Goal: Task Accomplishment & Management: Complete application form

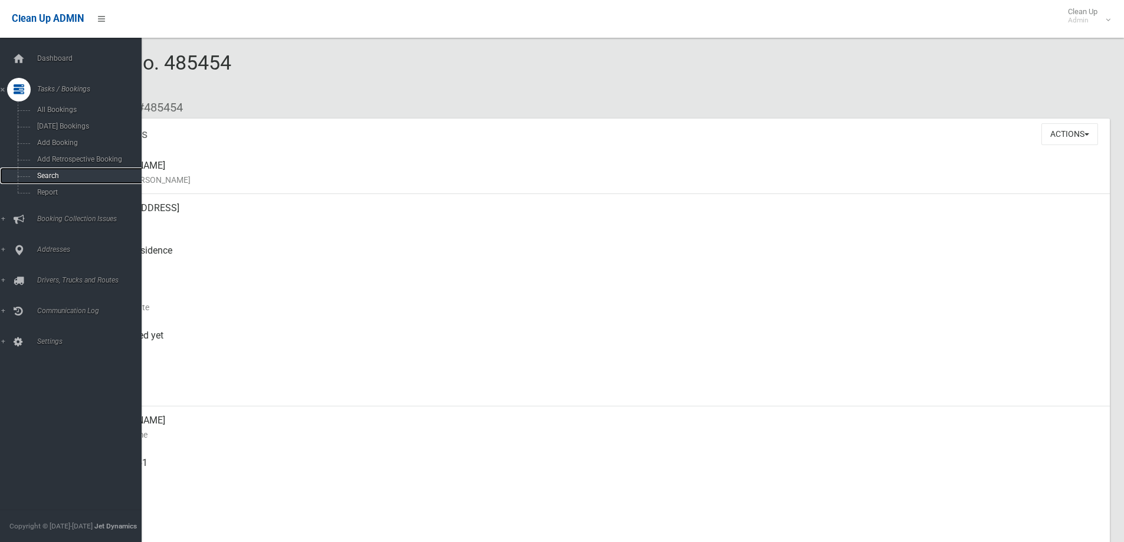
click at [63, 175] on span "Search" at bounding box center [87, 176] width 107 height 8
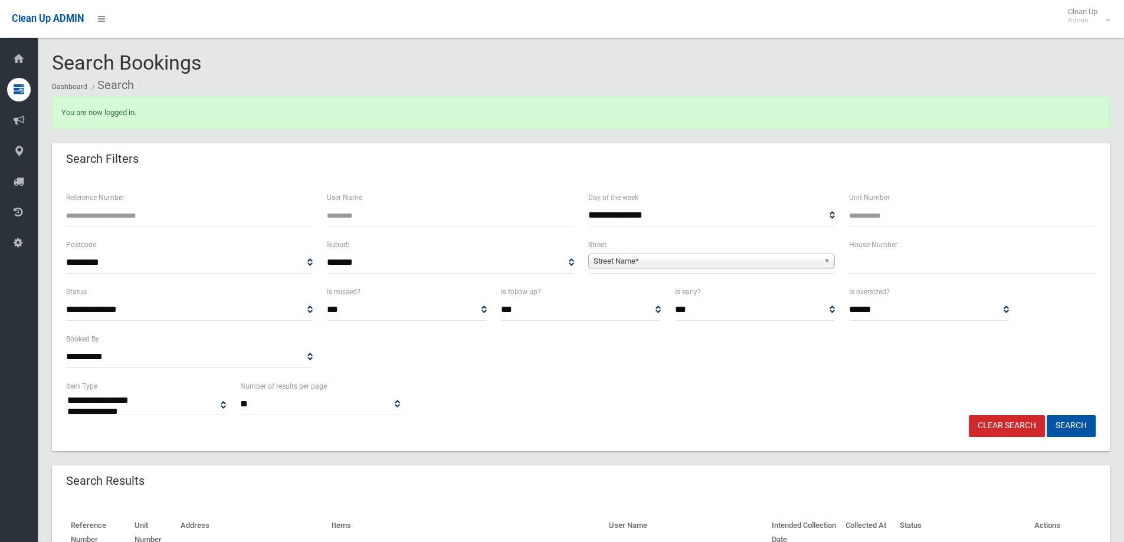
select select
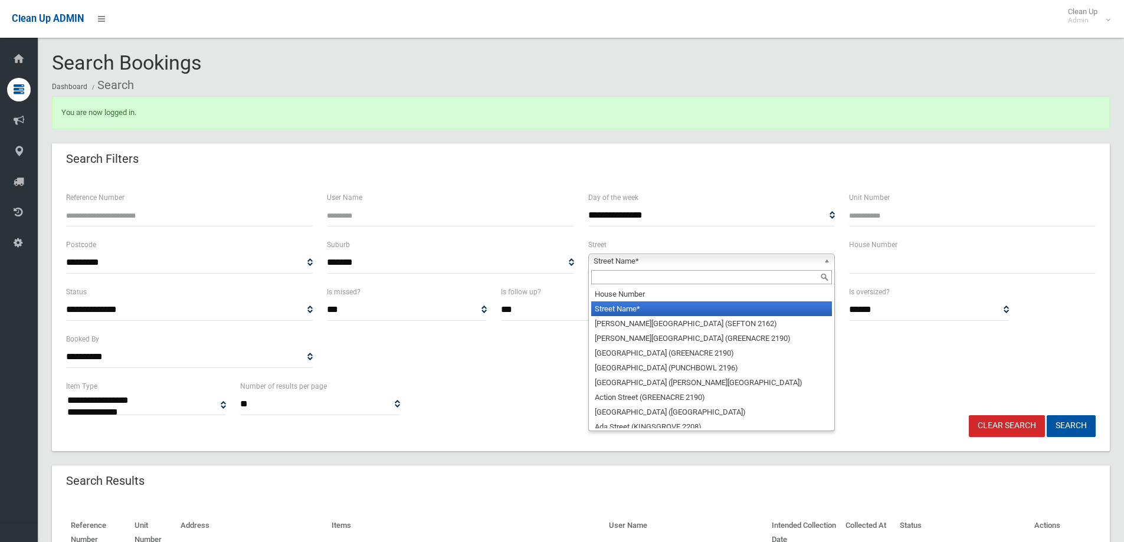
click at [629, 264] on span "Street Name*" at bounding box center [706, 261] width 225 height 14
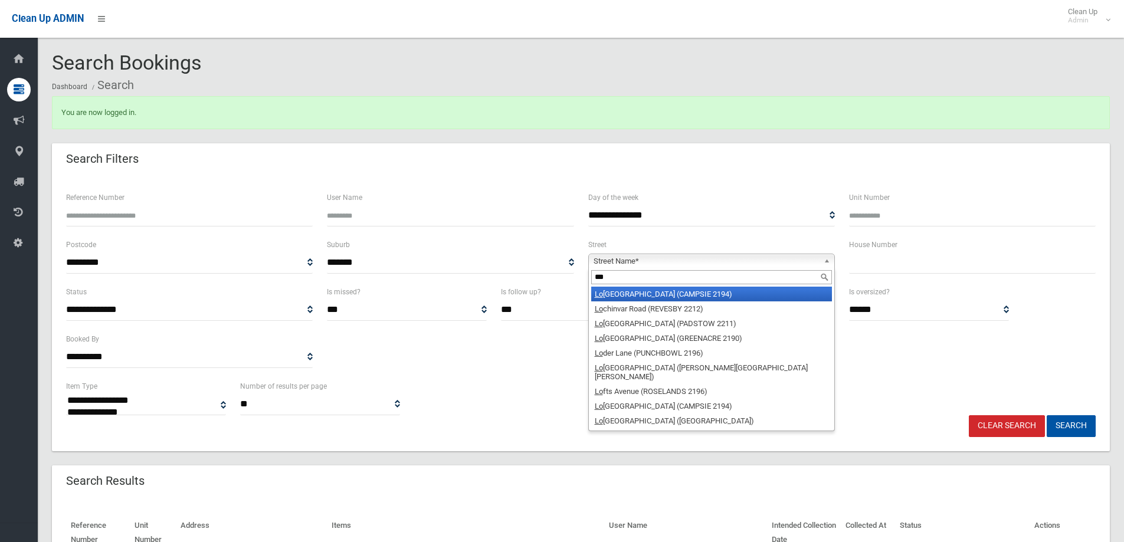
type input "****"
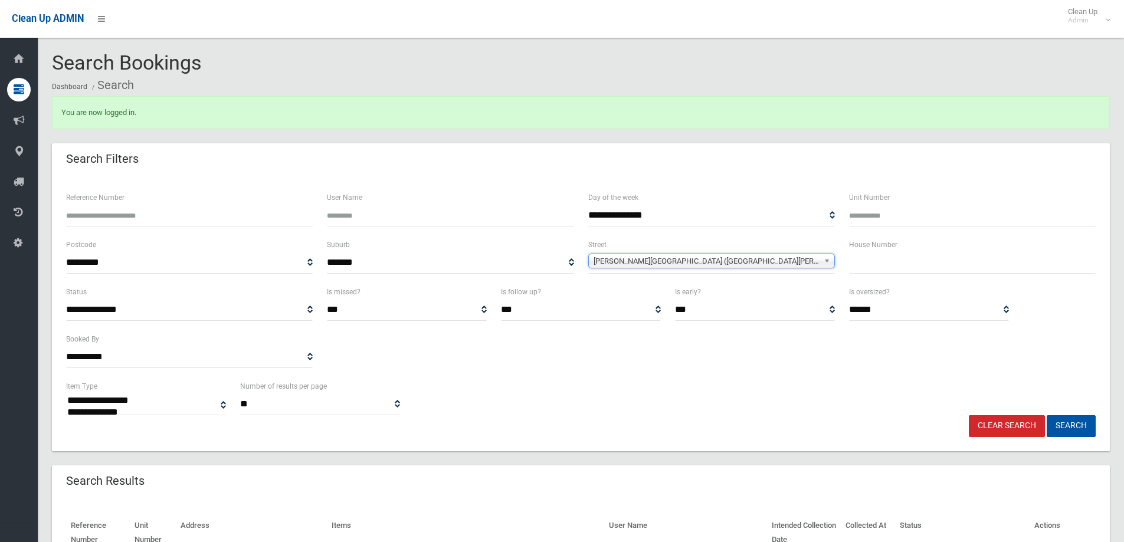
click at [901, 267] on input "text" at bounding box center [972, 263] width 247 height 22
type input "**"
click at [1056, 415] on button "Search" at bounding box center [1071, 426] width 49 height 22
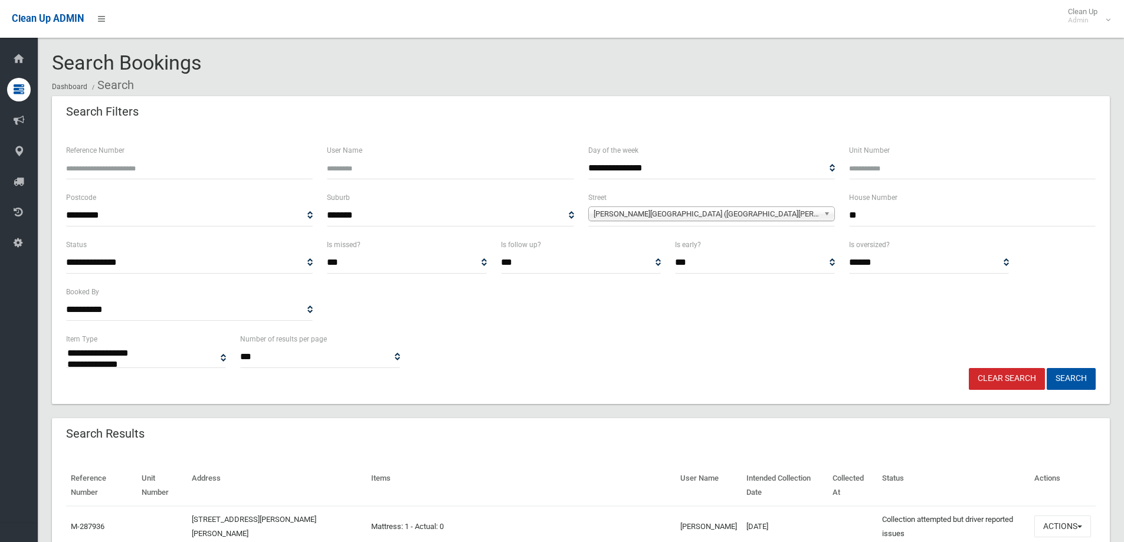
select select
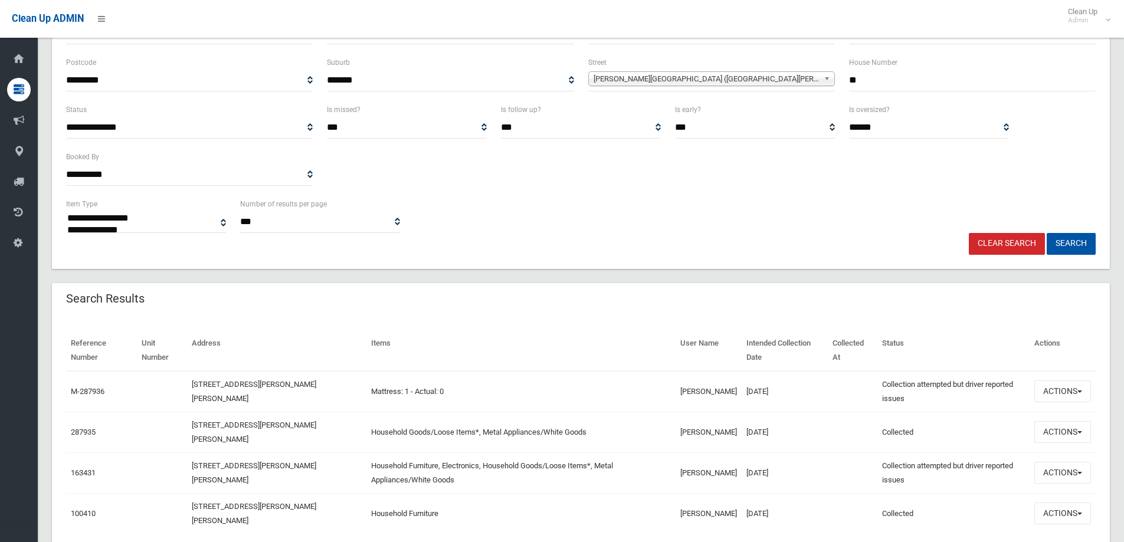
scroll to position [177, 0]
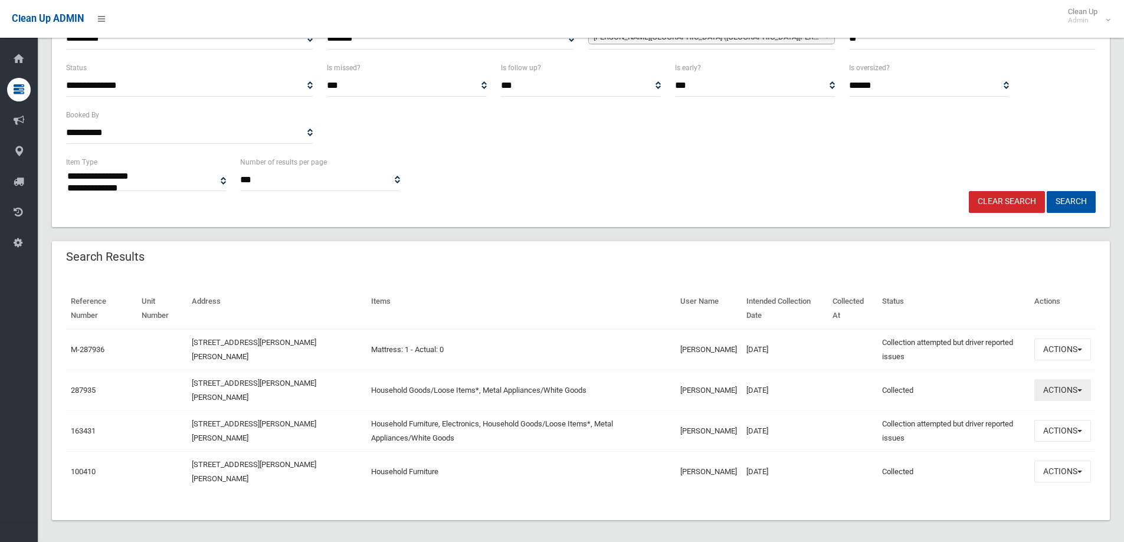
click at [1034, 387] on button "Actions" at bounding box center [1062, 390] width 57 height 22
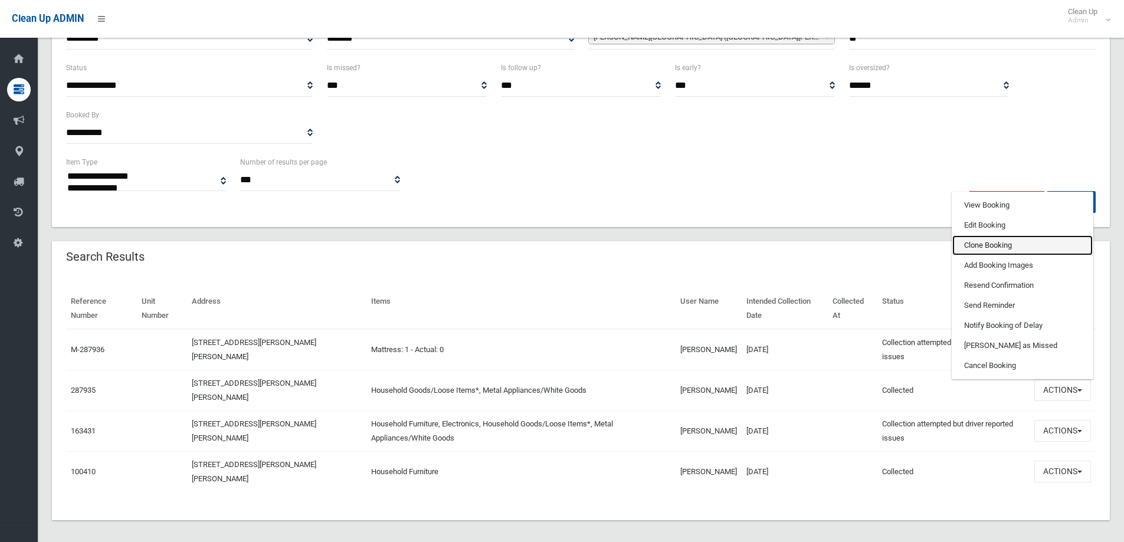
click at [987, 247] on link "Clone Booking" at bounding box center [1022, 245] width 140 height 20
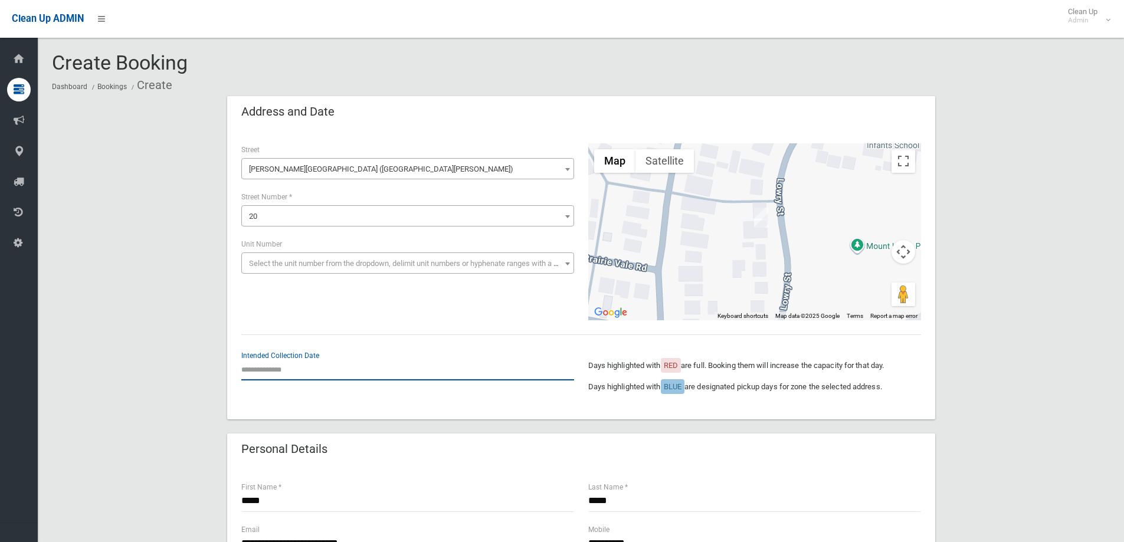
click at [335, 370] on input "text" at bounding box center [407, 370] width 333 height 22
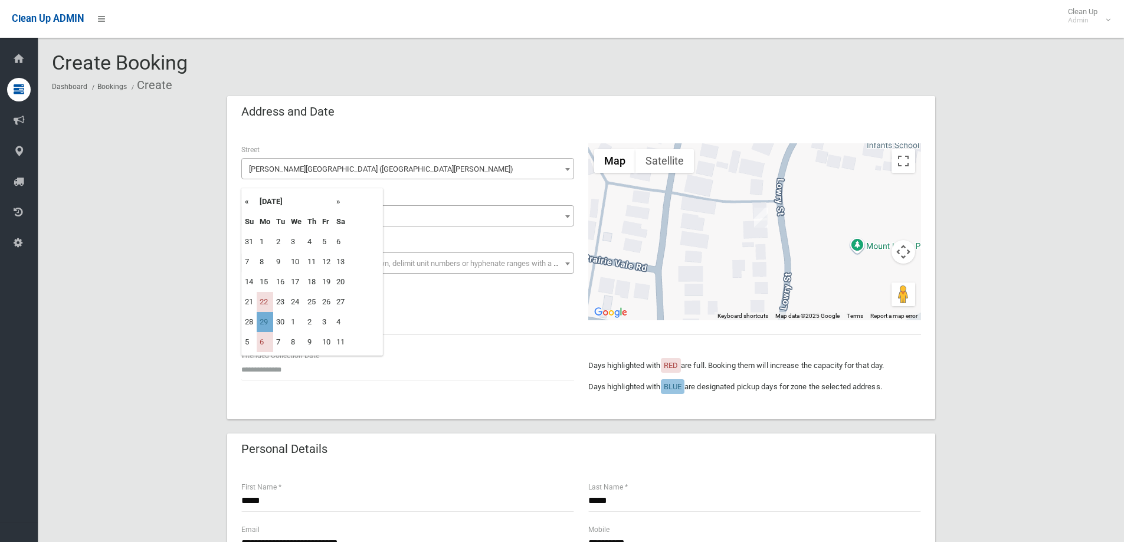
click at [270, 325] on td "29" at bounding box center [265, 322] width 17 height 20
type input "**********"
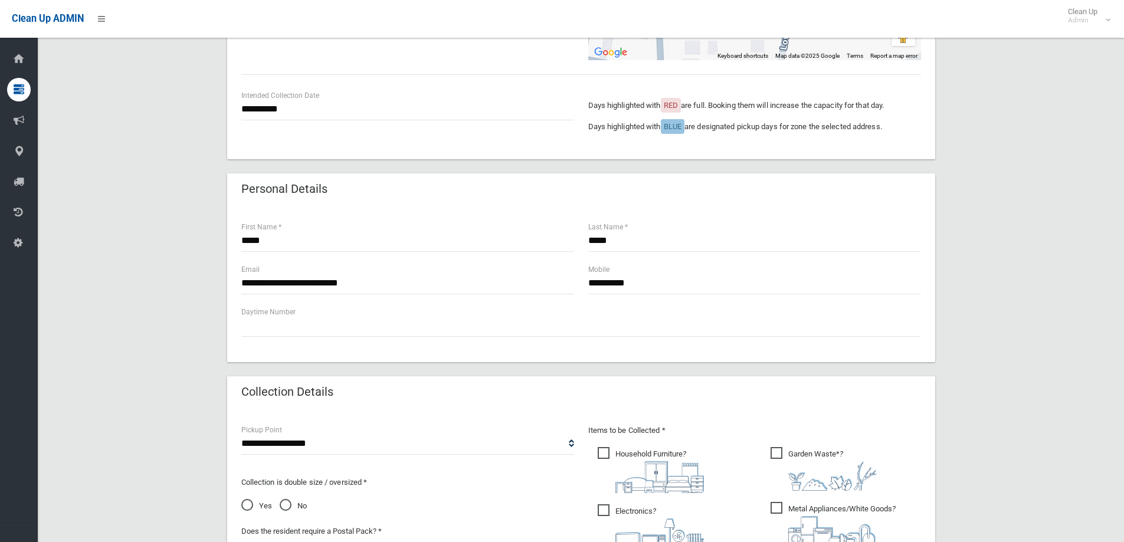
scroll to position [295, 0]
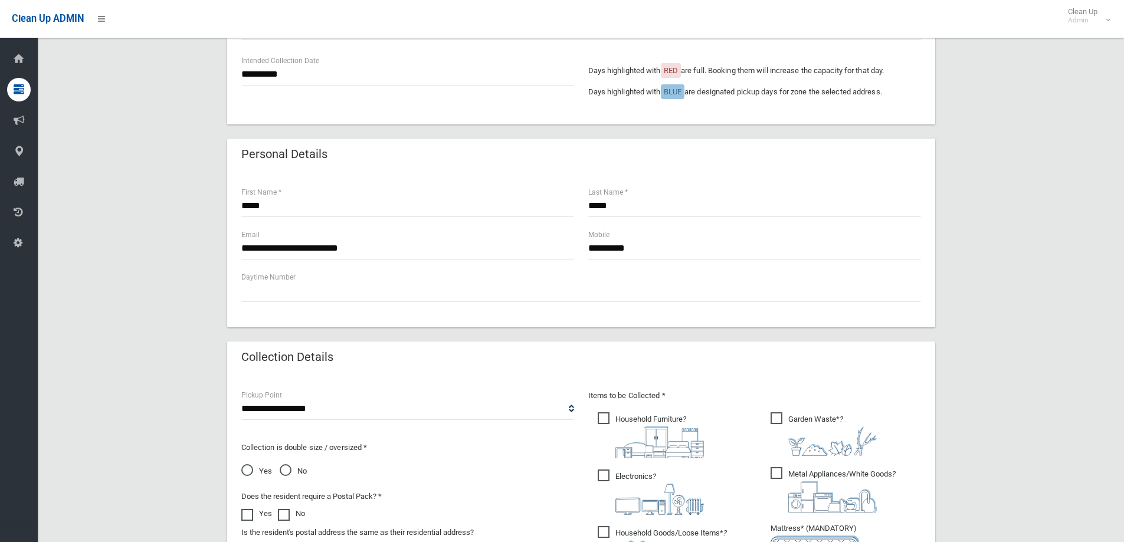
click at [651, 443] on img at bounding box center [659, 443] width 89 height 32
click at [841, 425] on span "Garden Waste* ?" at bounding box center [824, 434] width 106 height 44
click at [623, 474] on span "Electronics ?" at bounding box center [651, 492] width 106 height 45
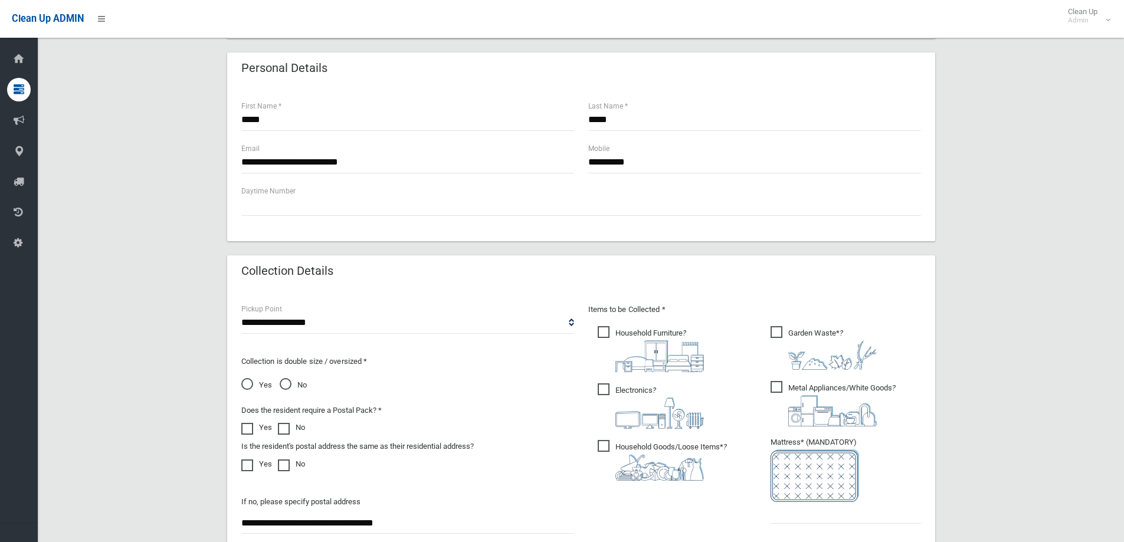
scroll to position [472, 0]
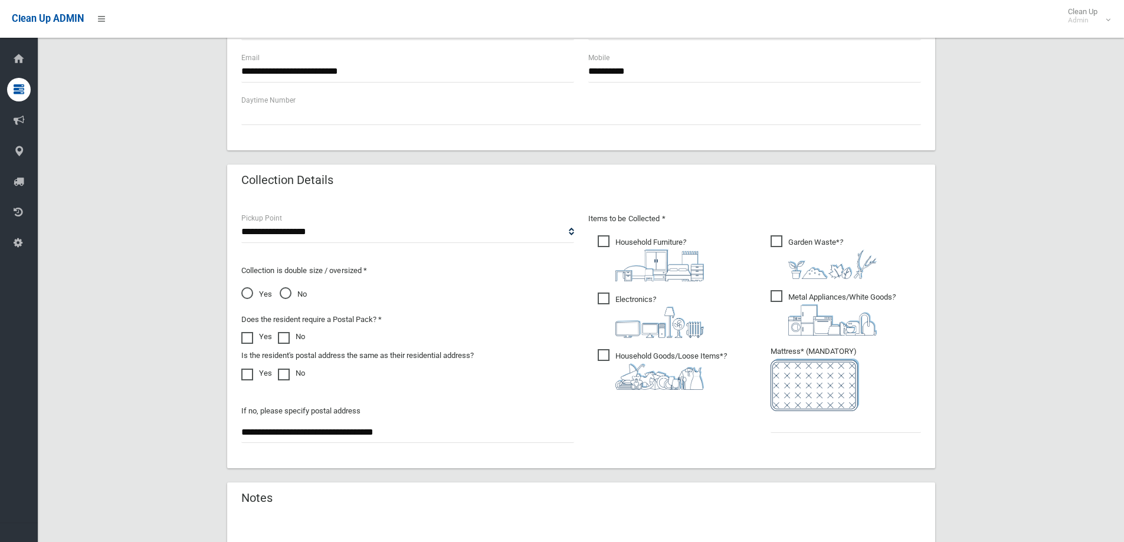
click at [793, 436] on ul "Garden Waste* ?" at bounding box center [841, 337] width 160 height 209
click at [793, 426] on input "text" at bounding box center [846, 422] width 150 height 22
type input "*"
click at [256, 296] on span "Yes" at bounding box center [256, 294] width 31 height 14
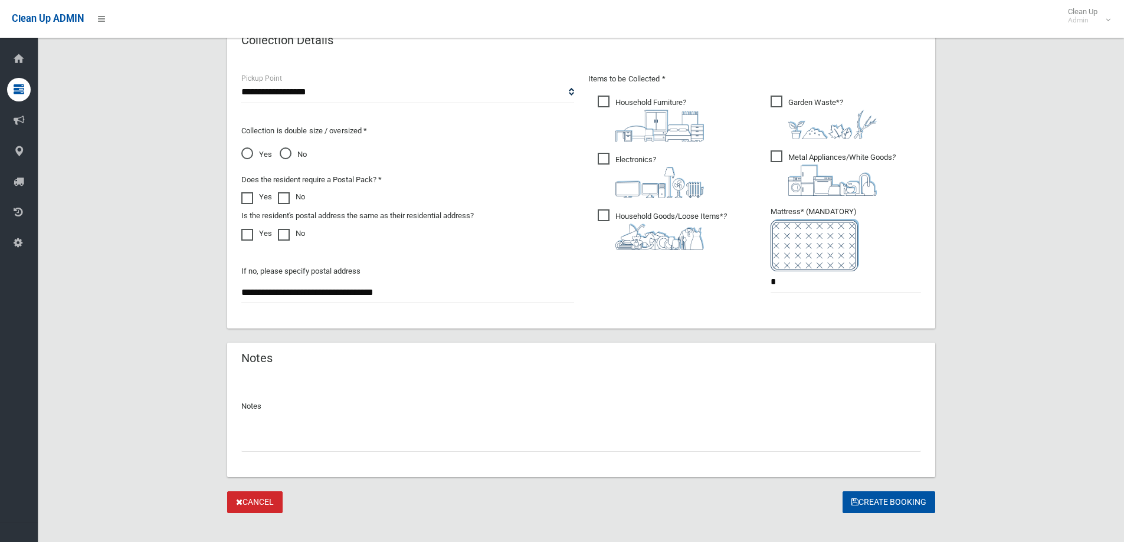
scroll to position [626, 0]
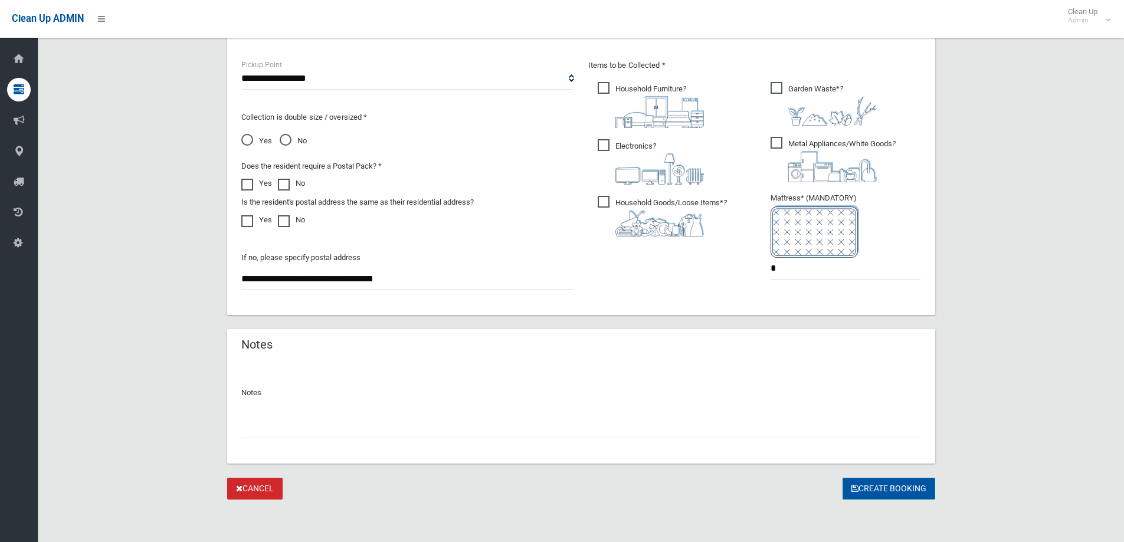
click at [890, 492] on button "Create Booking" at bounding box center [889, 489] width 93 height 22
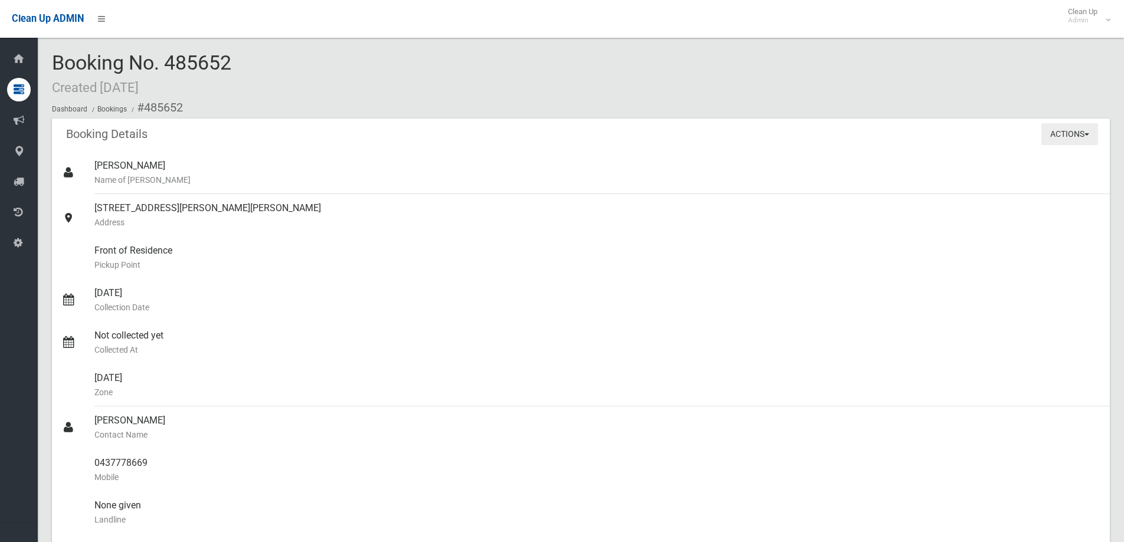
click at [1046, 130] on button "Actions" at bounding box center [1070, 134] width 57 height 22
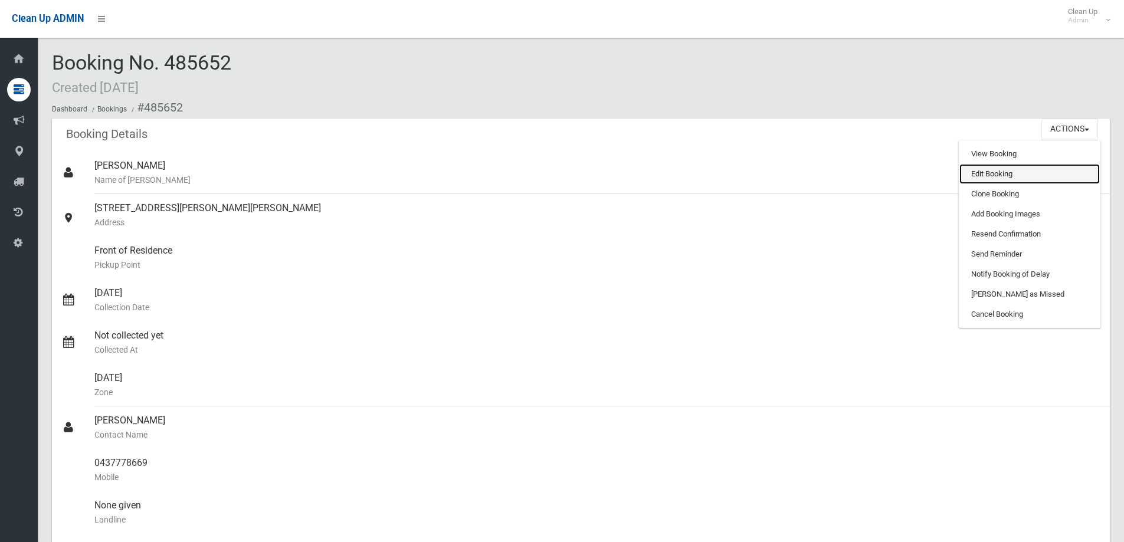
click at [1010, 176] on link "Edit Booking" at bounding box center [1030, 174] width 140 height 20
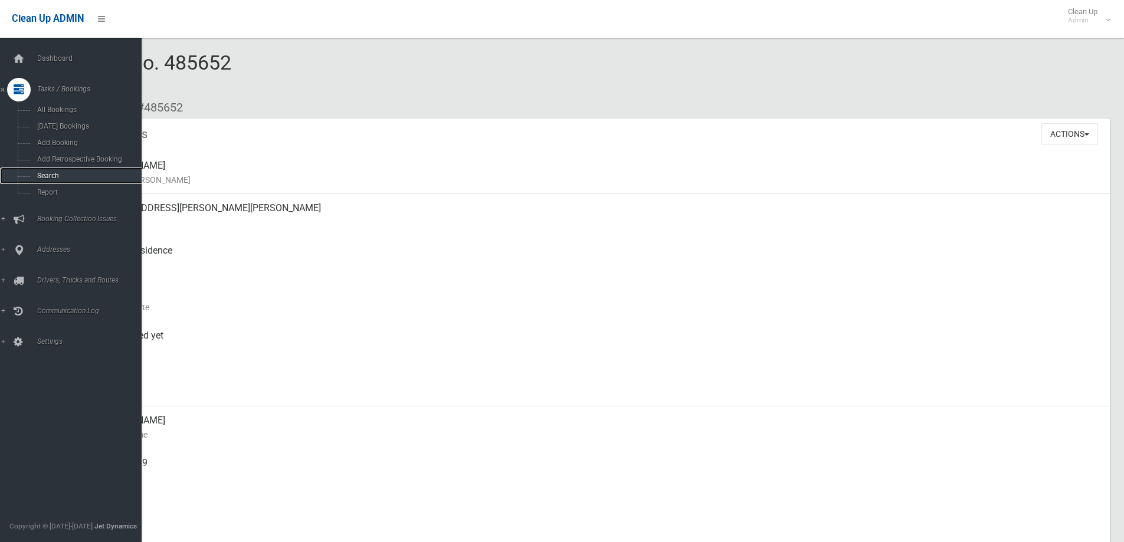
click at [54, 175] on span "Search" at bounding box center [87, 176] width 107 height 8
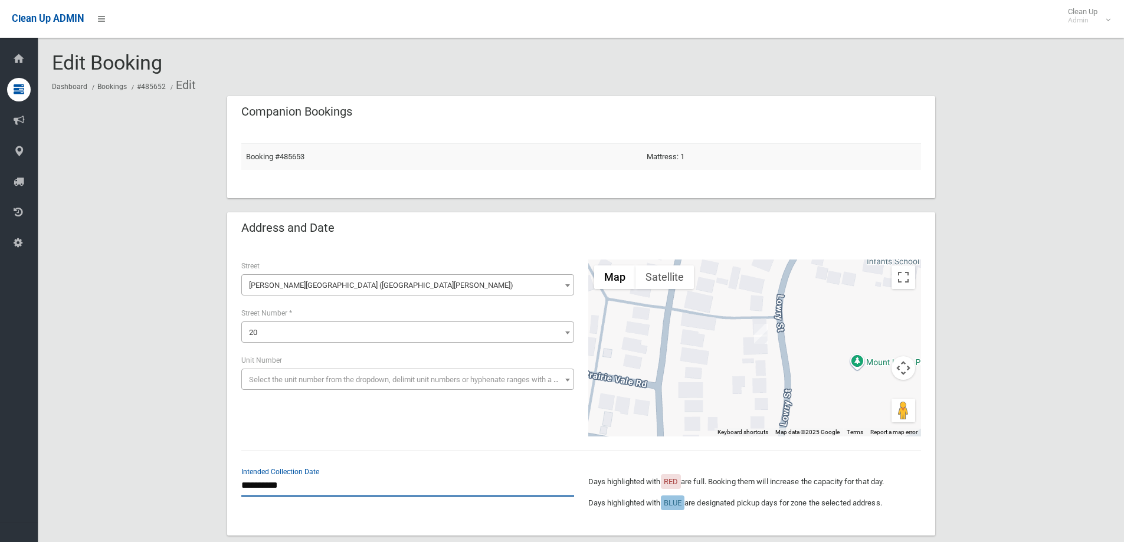
click at [314, 490] on input "**********" at bounding box center [407, 486] width 333 height 22
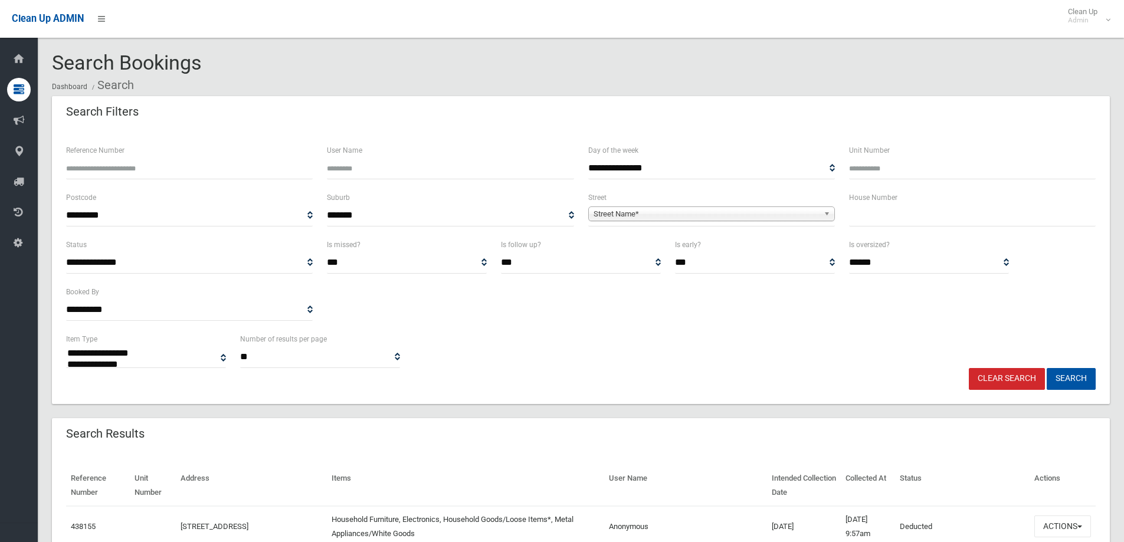
select select
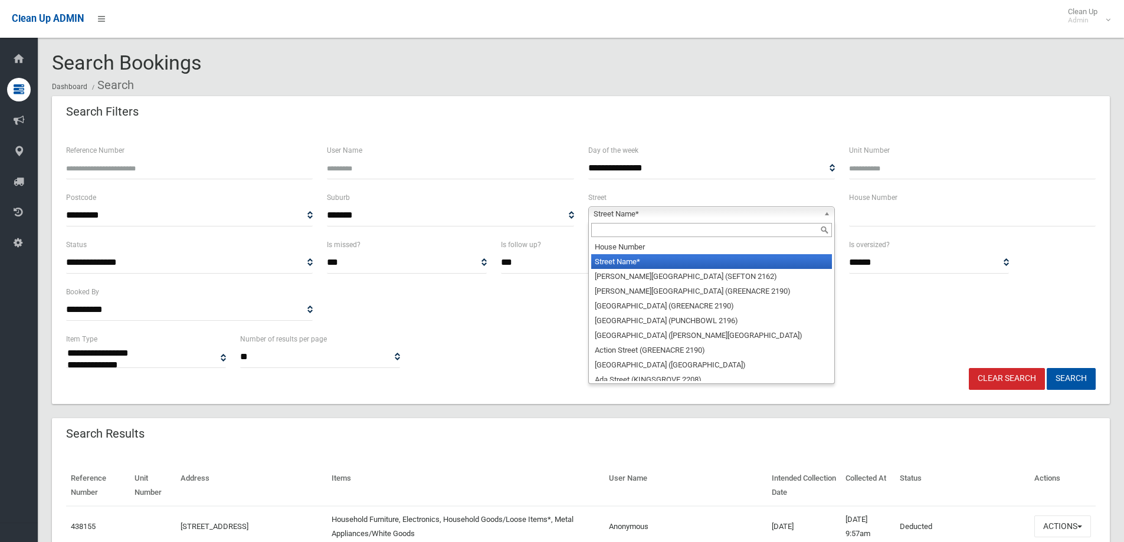
click at [642, 213] on span "Street Name*" at bounding box center [706, 214] width 225 height 14
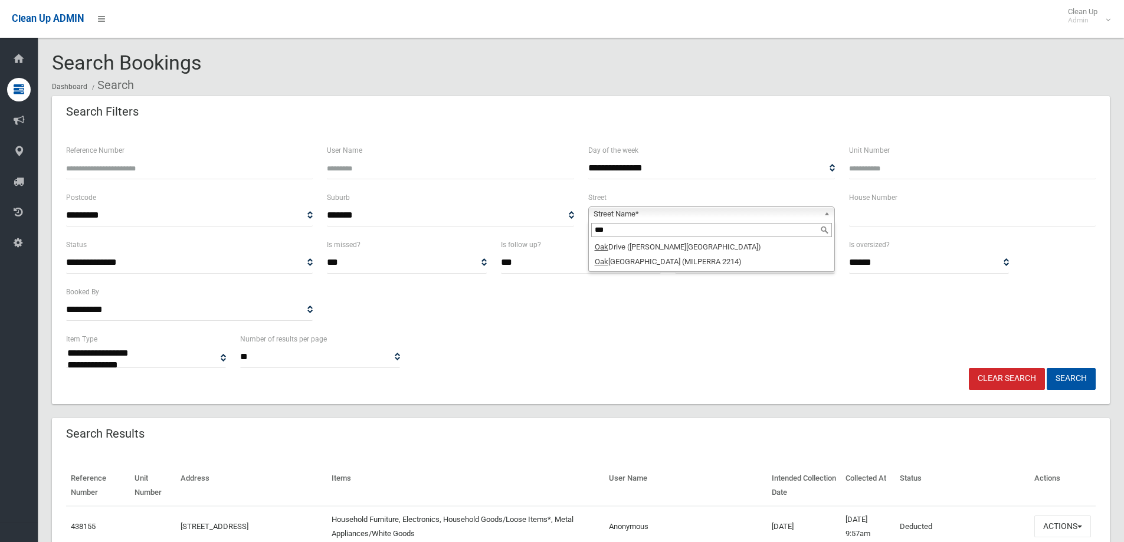
type input "***"
click at [715, 264] on li "Oak leigh Avenue (MILPERRA 2214)" at bounding box center [711, 261] width 241 height 15
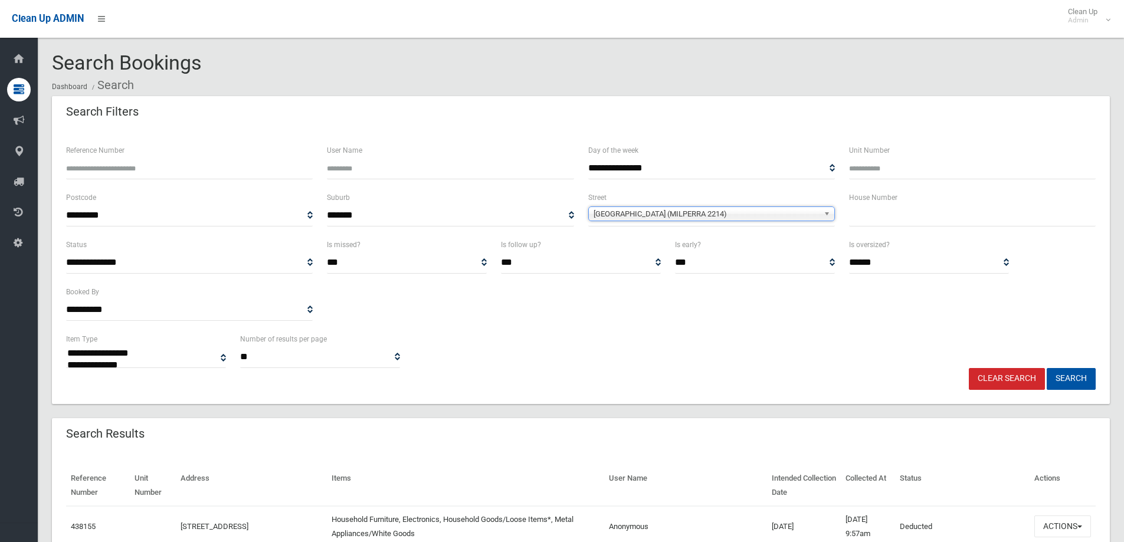
click at [856, 220] on input "text" at bounding box center [972, 216] width 247 height 22
type input "*"
click at [1047, 368] on button "Search" at bounding box center [1071, 379] width 49 height 22
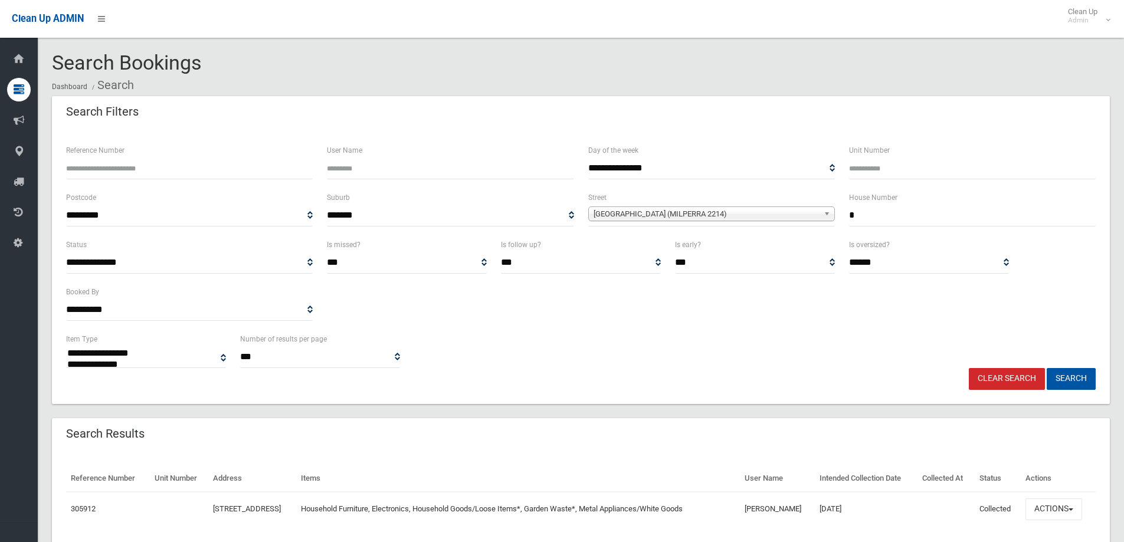
select select
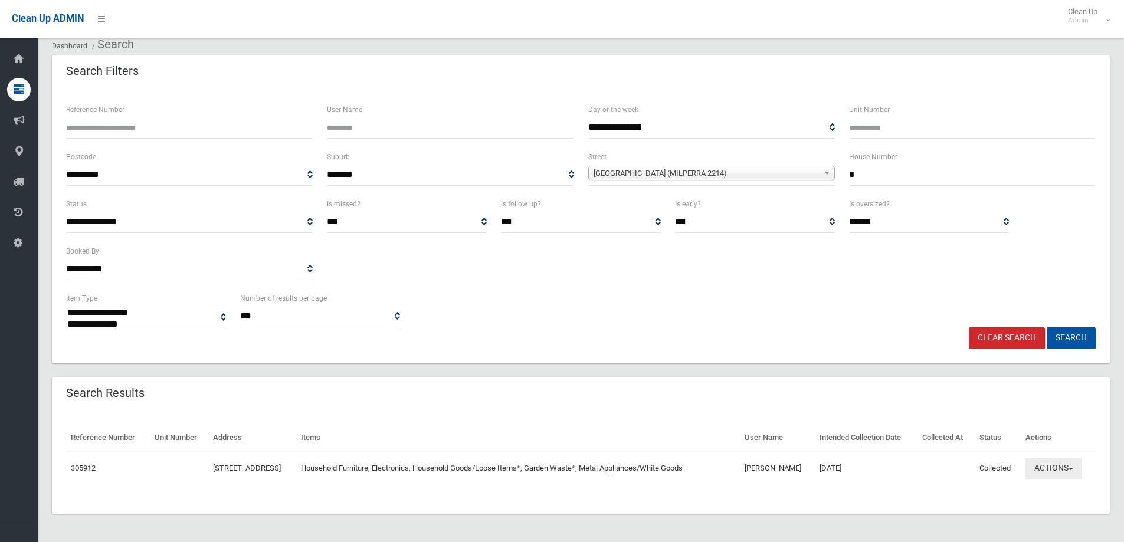
click at [1066, 470] on button "Actions" at bounding box center [1054, 469] width 57 height 22
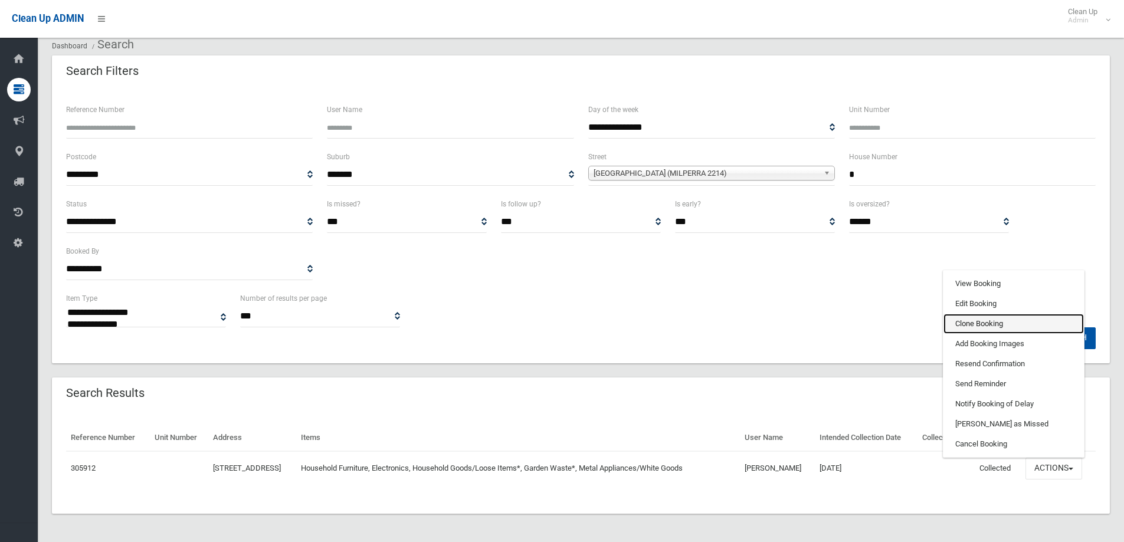
click at [991, 325] on link "Clone Booking" at bounding box center [1014, 324] width 140 height 20
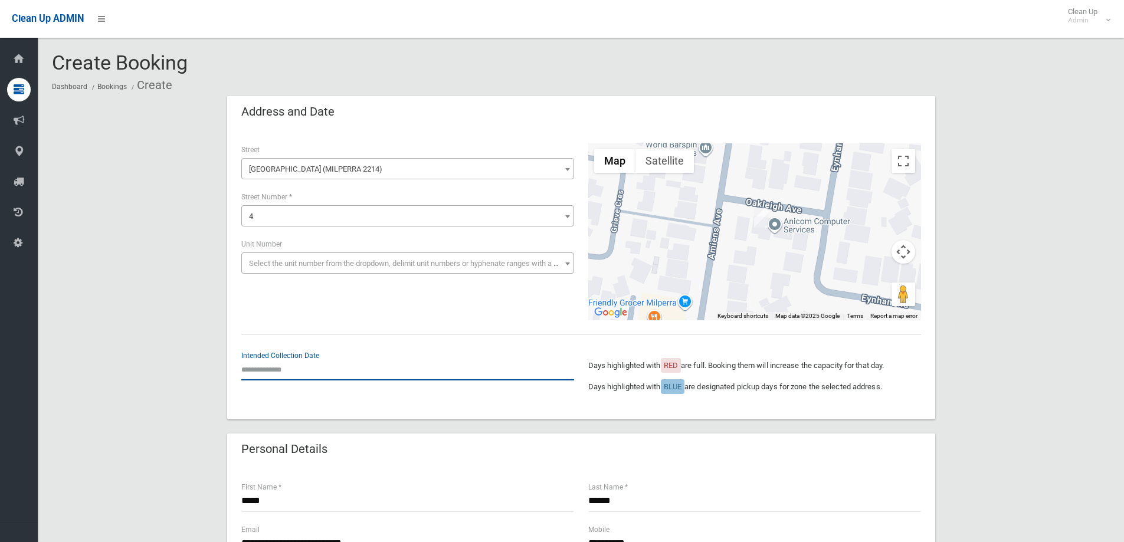
click at [290, 378] on input "text" at bounding box center [407, 370] width 333 height 22
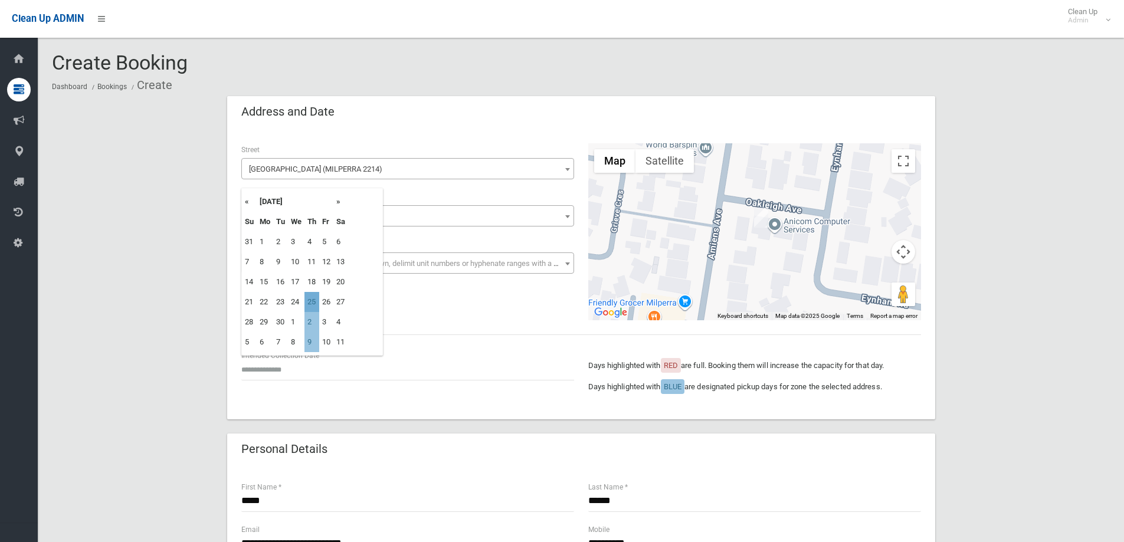
click at [314, 303] on td "25" at bounding box center [311, 302] width 15 height 20
type input "**********"
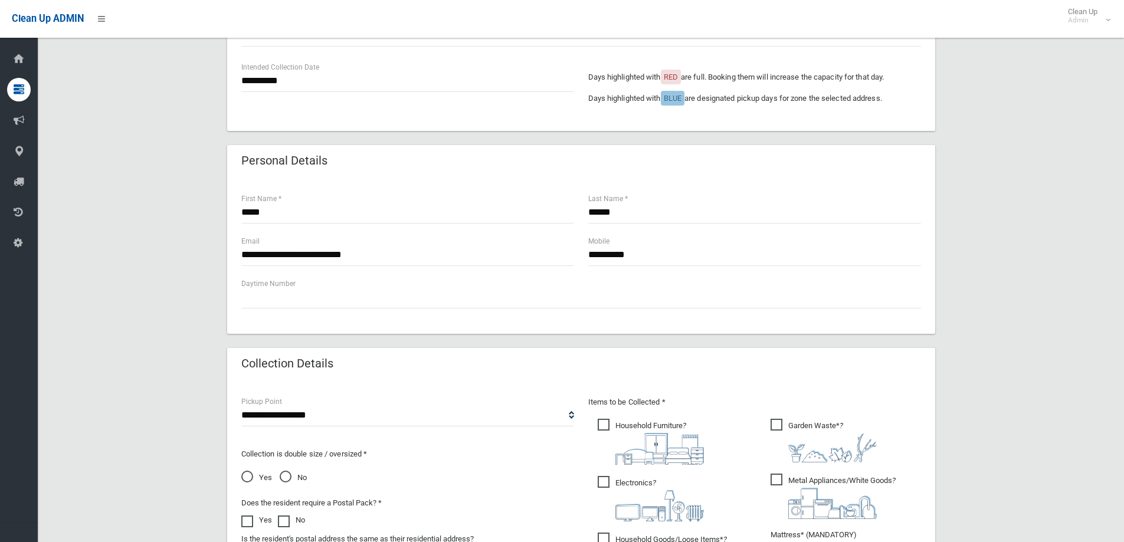
scroll to position [295, 0]
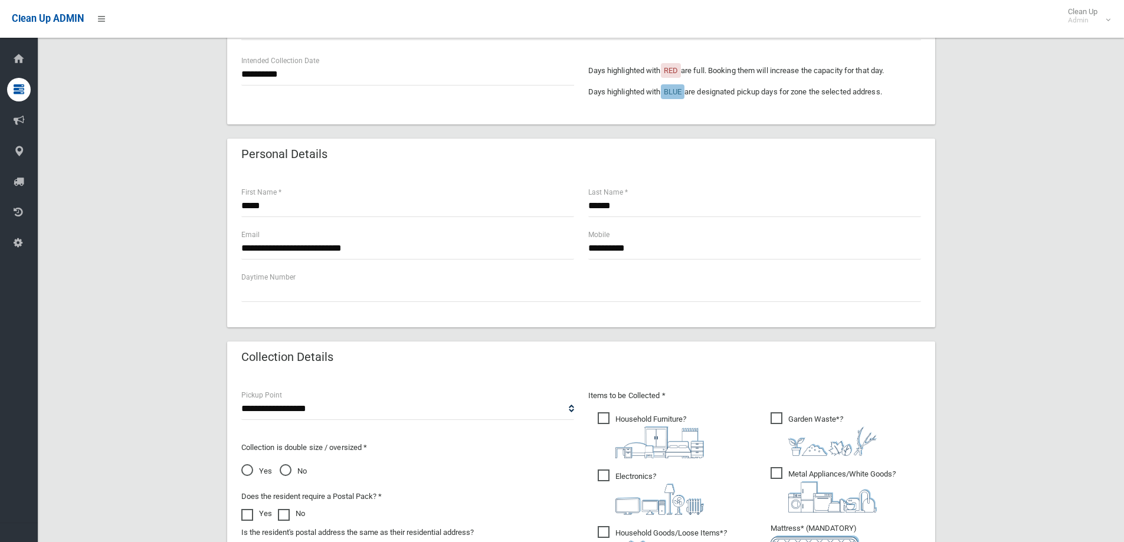
click at [226, 245] on div "**********" at bounding box center [581, 315] width 1058 height 1029
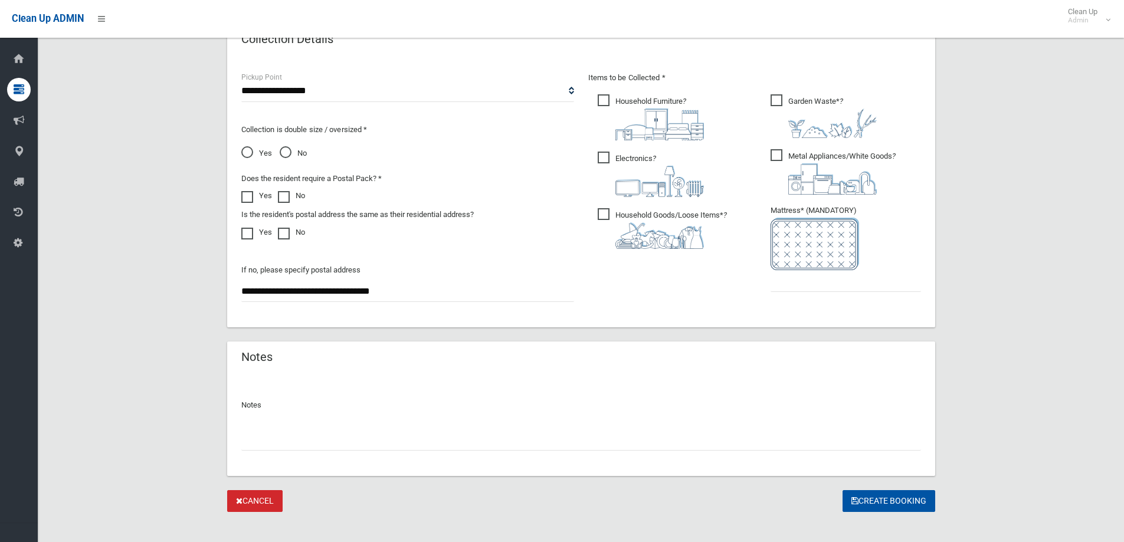
scroll to position [626, 0]
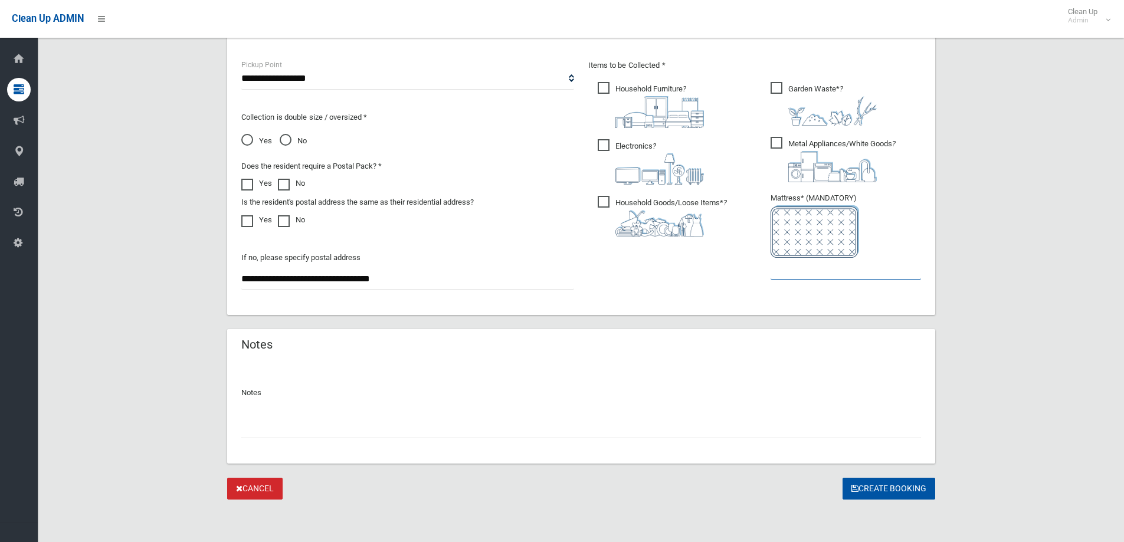
click at [784, 271] on input "text" at bounding box center [846, 269] width 150 height 22
type input "*"
click at [916, 489] on button "Create Booking" at bounding box center [889, 489] width 93 height 22
